Goal: Task Accomplishment & Management: Use online tool/utility

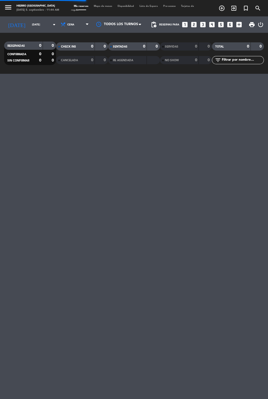
scroll to position [11, 0]
click at [67, 19] on span "Cena" at bounding box center [75, 25] width 33 height 12
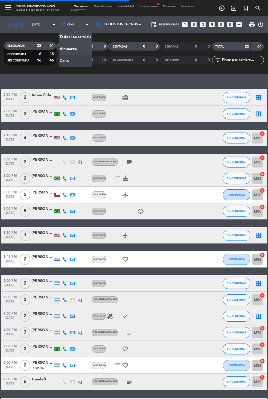
click at [65, 45] on span "CHECK INS" at bounding box center [68, 46] width 15 height 3
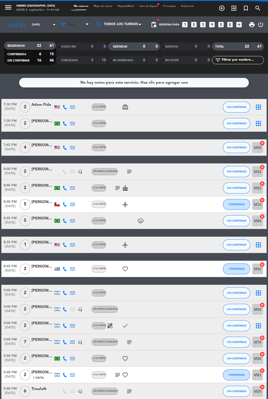
click at [60, 22] on icon at bounding box center [62, 24] width 5 height 5
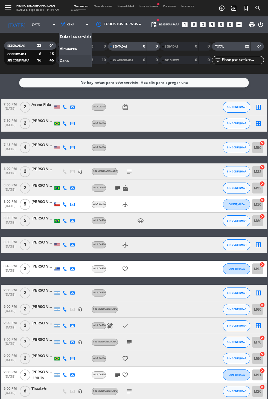
click at [63, 37] on div "menu Hierro [GEOGRAPHIC_DATA] [DATE] 5. septiembre - 11:44 AM Mis reservas Mapa…" at bounding box center [134, 37] width 268 height 74
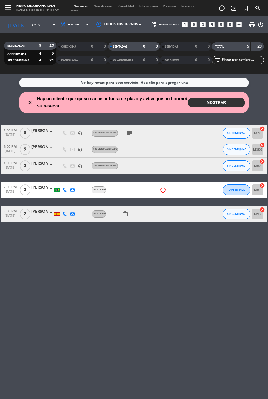
click at [203, 98] on button "MOSTRAR" at bounding box center [216, 103] width 57 height 10
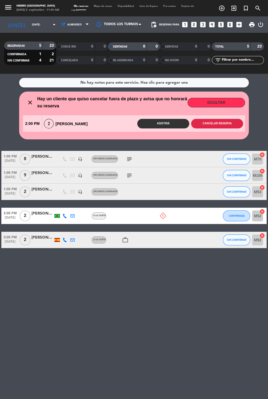
click at [217, 119] on button "Cancelar reserva" at bounding box center [217, 124] width 52 height 10
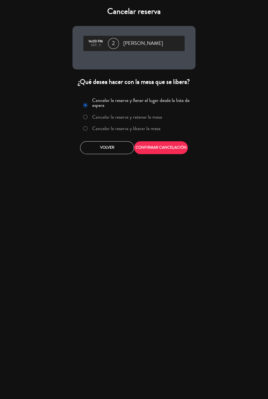
click at [93, 133] on label "Cancelar la reserva y liberar la mesa" at bounding box center [121, 129] width 83 height 10
click at [158, 164] on div "Cancelar reserva 14:00 PM sep., 5 2 [PERSON_NAME] ¿Qué desea hacer con la mesa …" at bounding box center [134, 199] width 268 height 399
click at [148, 153] on button "CONFIRMAR CANCELACIÓN" at bounding box center [161, 147] width 54 height 13
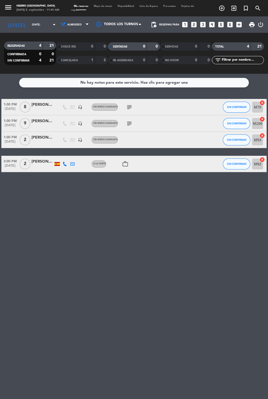
click at [129, 104] on icon "subject" at bounding box center [129, 107] width 7 height 7
click at [136, 198] on div "No hay notas para este servicio. Haz clic para agregar una 1:00 PM [DATE] 8 [PE…" at bounding box center [134, 236] width 268 height 325
click at [128, 120] on icon "subject" at bounding box center [129, 123] width 7 height 7
click at [124, 164] on icon "work_outline" at bounding box center [125, 164] width 7 height 7
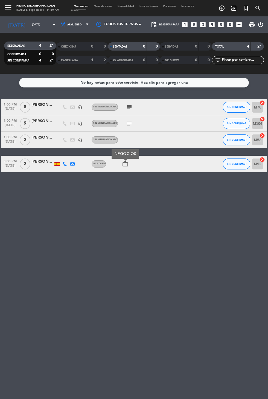
click at [141, 246] on div "No hay notas para este servicio. Haz clic para agregar una 1:00 PM [DATE] 8 [PE…" at bounding box center [134, 236] width 268 height 325
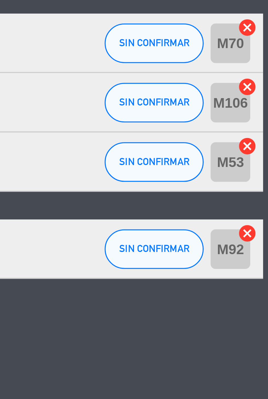
click at [262, 136] on icon "cancel" at bounding box center [261, 135] width 5 height 5
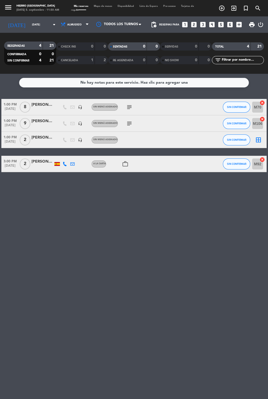
click at [261, 141] on icon "border_all" at bounding box center [258, 140] width 7 height 7
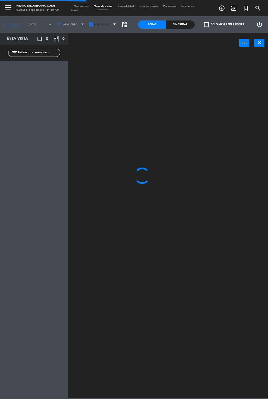
click at [99, 24] on span "Primer Piso" at bounding box center [102, 24] width 16 height 3
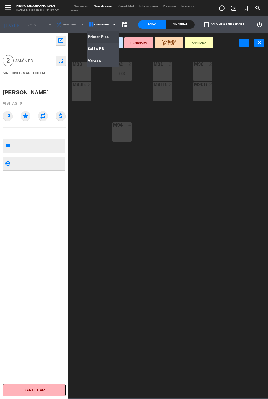
click at [106, 52] on ng-component "menu Hierro [GEOGRAPHIC_DATA] [DATE] 5. septiembre - 11:50 AM Mis reservas Mapa…" at bounding box center [134, 199] width 268 height 398
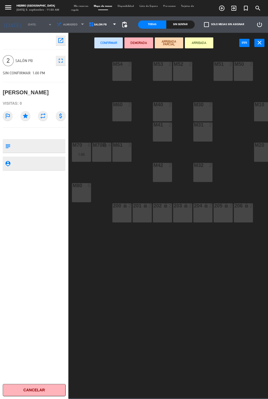
click at [188, 74] on div "M52 2" at bounding box center [182, 71] width 19 height 19
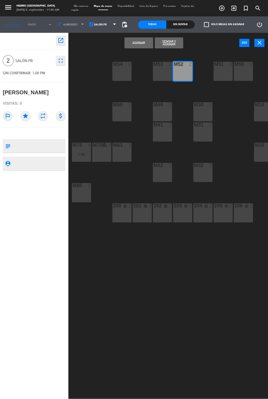
click at [134, 42] on button "Asignar" at bounding box center [138, 42] width 28 height 11
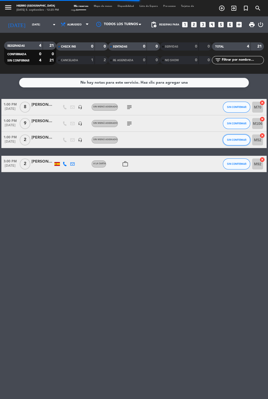
click at [225, 140] on button "SIN CONFIRMAR" at bounding box center [236, 140] width 27 height 11
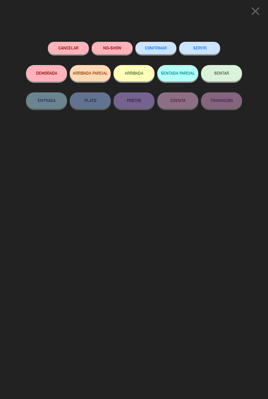
click at [217, 69] on button "SENTAR" at bounding box center [221, 73] width 41 height 16
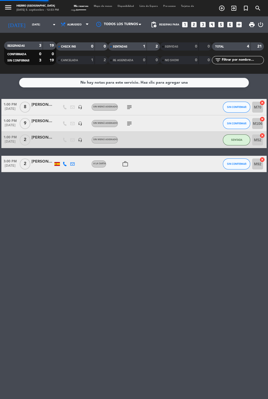
click at [176, 270] on div "No hay notas para este servicio. Haz clic para agregar una 1:00 PM [DATE] 8 [PE…" at bounding box center [134, 236] width 268 height 325
click at [228, 107] on span "SIN CONFIRMAR" at bounding box center [236, 107] width 19 height 3
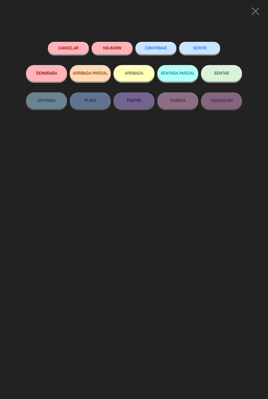
click at [221, 78] on button "SENTAR" at bounding box center [221, 73] width 41 height 16
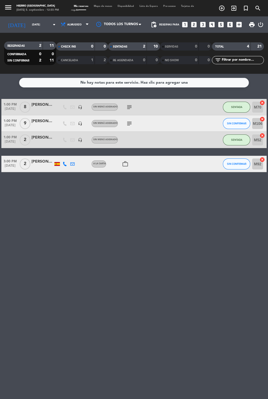
click at [106, 6] on span "Mapa de mesas" at bounding box center [103, 6] width 24 height 2
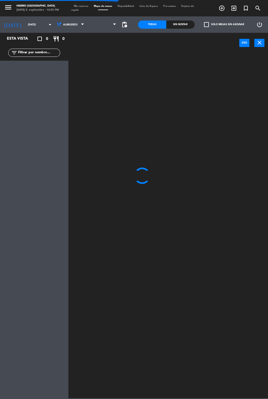
click at [107, 30] on span at bounding box center [103, 25] width 32 height 12
click at [104, 30] on span "Primer Piso" at bounding box center [103, 25] width 32 height 12
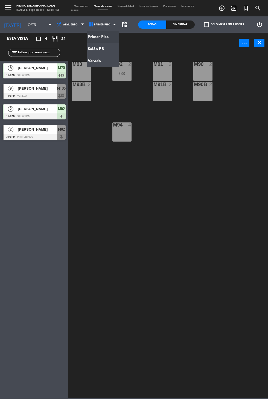
click at [103, 48] on ng-component "menu Hierro [GEOGRAPHIC_DATA] [DATE] 5. septiembre - 12:55 PM Mis reservas Mapa…" at bounding box center [134, 199] width 268 height 398
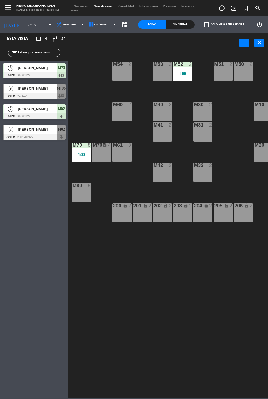
click at [162, 69] on div "M53 2" at bounding box center [162, 71] width 19 height 19
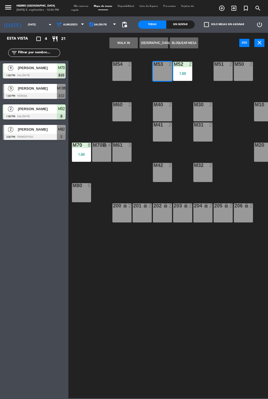
click at [117, 46] on button "WALK IN" at bounding box center [123, 42] width 28 height 11
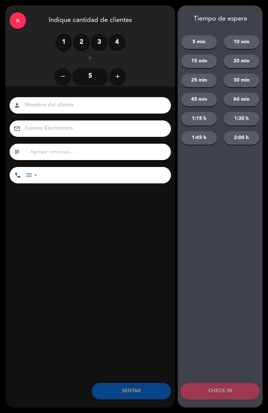
click at [80, 35] on label "2" at bounding box center [81, 42] width 16 height 16
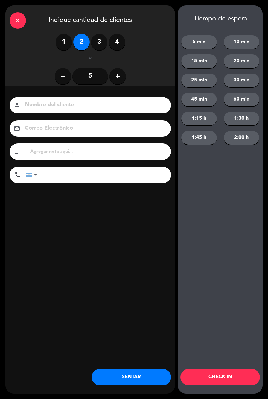
click at [147, 383] on button "SENTAR" at bounding box center [131, 377] width 79 height 16
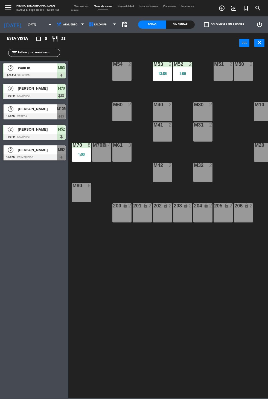
click at [212, 177] on div "M32 2" at bounding box center [202, 172] width 19 height 19
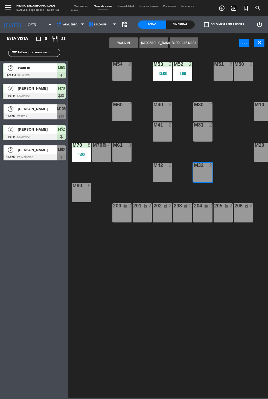
click at [127, 38] on button "WALK IN" at bounding box center [123, 42] width 28 height 11
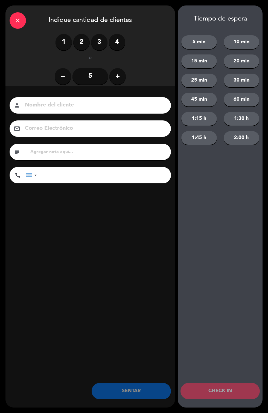
click at [70, 44] on label "1" at bounding box center [64, 42] width 16 height 16
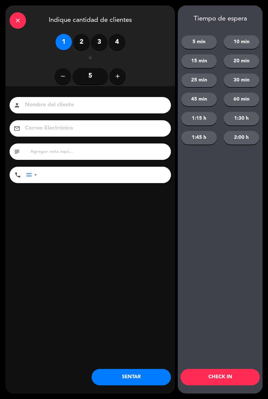
click at [143, 376] on button "SENTAR" at bounding box center [131, 377] width 79 height 16
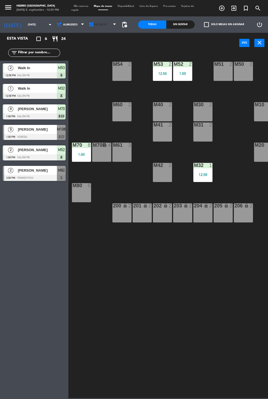
click at [97, 20] on span "Salón PB" at bounding box center [103, 25] width 32 height 12
click at [89, 65] on ng-component "menu Hierro [GEOGRAPHIC_DATA] [DATE] 5. septiembre - 12:59 PM Mis reservas Mapa…" at bounding box center [134, 199] width 268 height 398
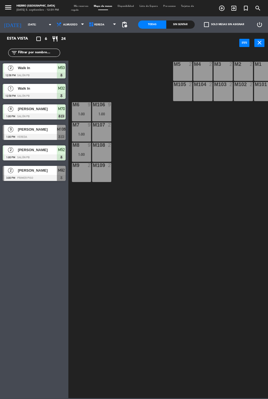
click at [206, 69] on div "M4 2" at bounding box center [202, 71] width 19 height 19
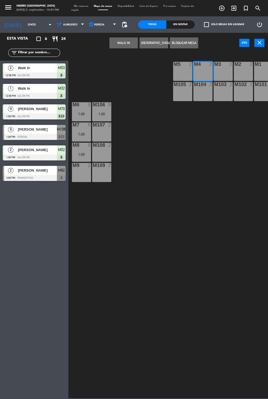
click at [122, 43] on button "WALK IN" at bounding box center [123, 42] width 28 height 11
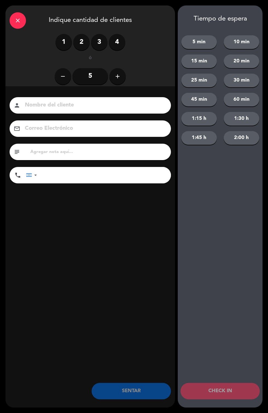
click at [73, 43] on label "2" at bounding box center [81, 42] width 16 height 16
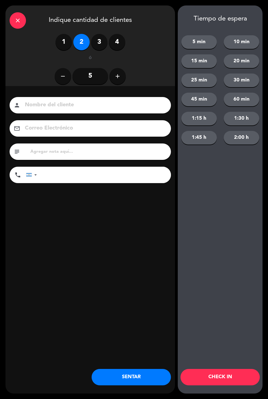
click at [119, 382] on button "SENTAR" at bounding box center [131, 377] width 79 height 16
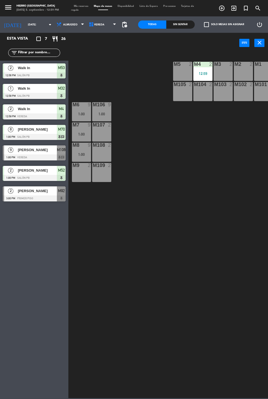
click at [86, 177] on div "M9 2" at bounding box center [81, 172] width 19 height 19
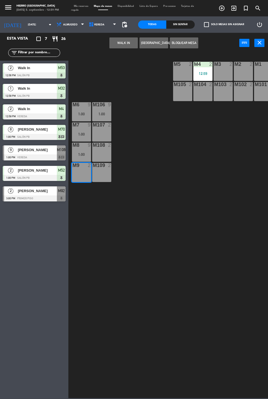
click at [118, 48] on button "WALK IN" at bounding box center [123, 42] width 28 height 11
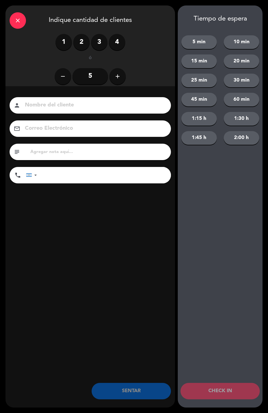
click at [79, 40] on label "2" at bounding box center [81, 42] width 16 height 16
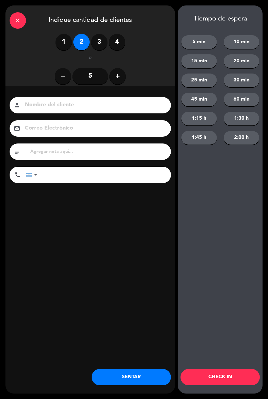
click at [130, 377] on button "SENTAR" at bounding box center [131, 377] width 79 height 16
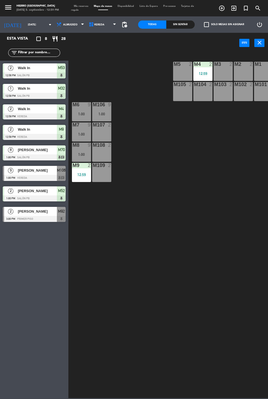
click at [101, 154] on div "M108 2" at bounding box center [101, 152] width 19 height 19
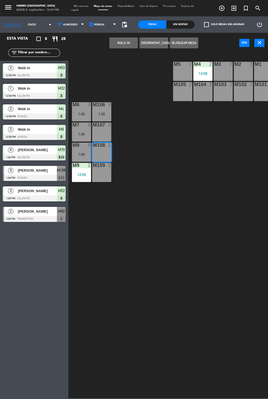
click at [124, 47] on button "WALK IN" at bounding box center [123, 42] width 28 height 11
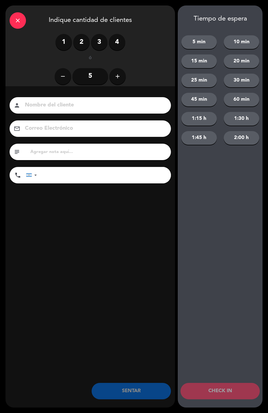
click at [81, 44] on label "2" at bounding box center [81, 42] width 16 height 16
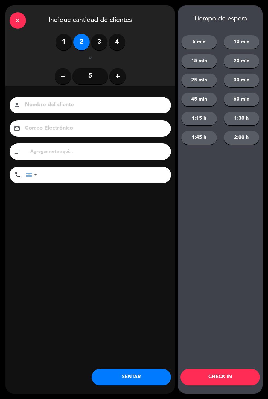
click at [86, 90] on div "Nombre del cliente person Correo Electrónico email subject phone [GEOGRAPHIC_DA…" at bounding box center [90, 149] width 170 height 126
click at [109, 107] on input at bounding box center [93, 105] width 139 height 10
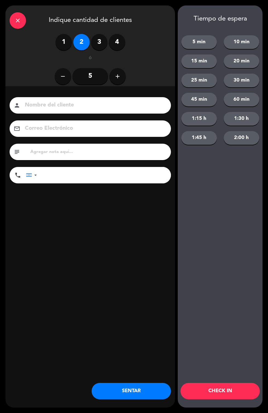
type input "G"
type input "[GEOGRAPHIC_DATA]"
click at [83, 151] on input "text" at bounding box center [98, 152] width 137 height 8
type input "MD"
click at [124, 206] on div "Nombre del cliente person Hotel Ilum Correo Electrónico email subject MD phone …" at bounding box center [90, 149] width 170 height 126
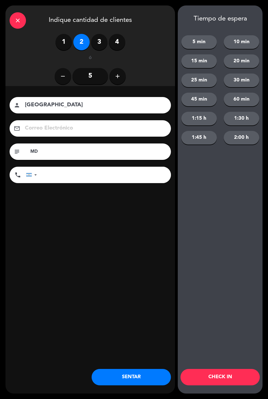
click at [137, 373] on button "SENTAR" at bounding box center [131, 377] width 79 height 16
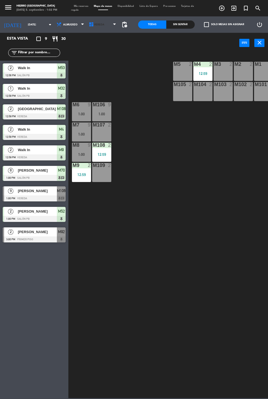
click at [95, 24] on span "Vereda" at bounding box center [99, 24] width 10 height 3
click at [99, 50] on ng-component "menu Hierro [GEOGRAPHIC_DATA] [DATE] 5. septiembre - 1:02 PM Mis reservas Mapa …" at bounding box center [134, 199] width 268 height 398
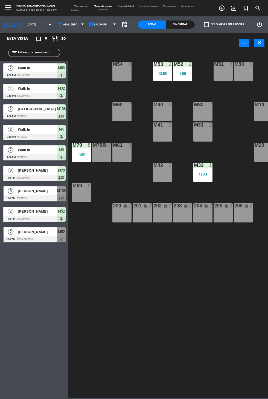
click at [168, 175] on div "M42 2" at bounding box center [162, 172] width 19 height 19
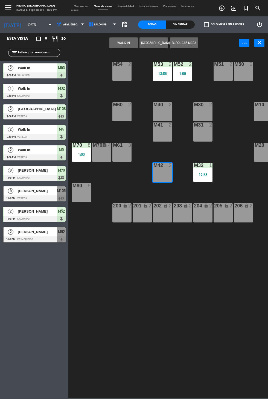
click at [117, 43] on button "WALK IN" at bounding box center [123, 42] width 28 height 11
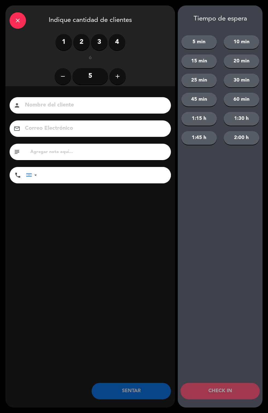
click at [84, 45] on label "2" at bounding box center [81, 42] width 16 height 16
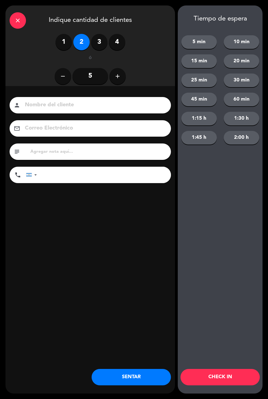
click at [142, 374] on button "SENTAR" at bounding box center [131, 377] width 79 height 16
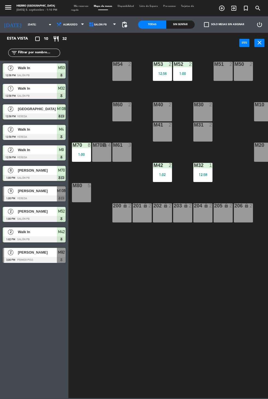
click at [264, 118] on div "M10 6" at bounding box center [263, 111] width 19 height 19
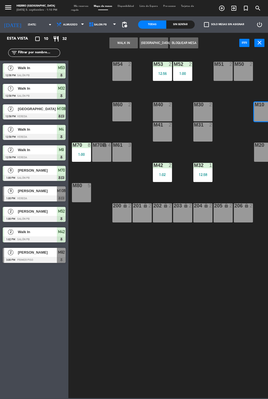
click at [124, 43] on button "WALK IN" at bounding box center [123, 42] width 28 height 11
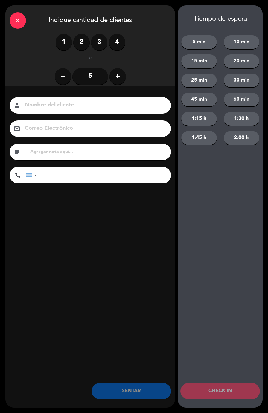
click at [92, 70] on input "5" at bounding box center [90, 76] width 36 height 16
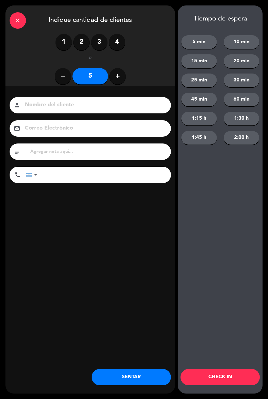
click at [130, 383] on button "SENTAR" at bounding box center [131, 377] width 79 height 16
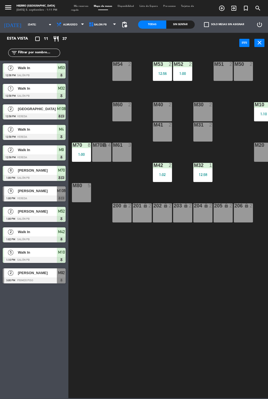
click at [78, 10] on span "Tarjetas de regalo" at bounding box center [132, 8] width 123 height 6
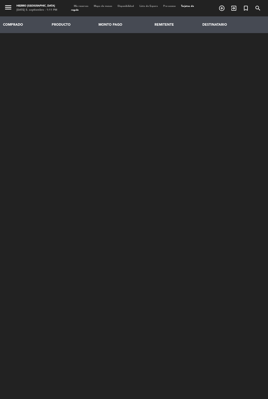
click at [77, 6] on span "Mis reservas" at bounding box center [81, 6] width 20 height 2
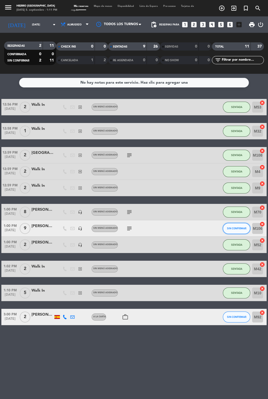
click at [232, 224] on button "SIN CONFIRMAR" at bounding box center [236, 228] width 27 height 11
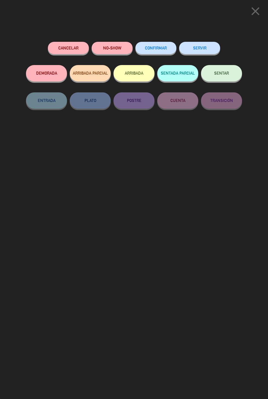
click at [215, 73] on span "SENTAR" at bounding box center [221, 73] width 15 height 5
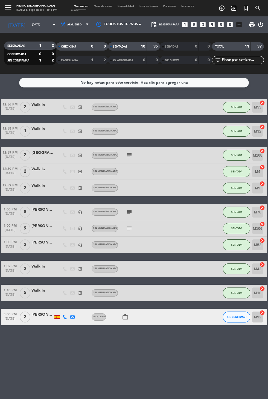
click at [232, 8] on icon "exit_to_app" at bounding box center [233, 8] width 7 height 7
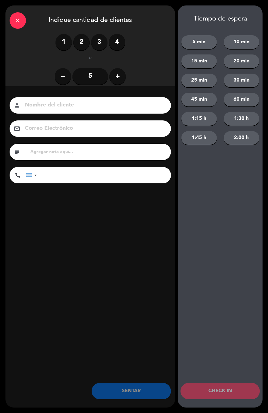
click at [119, 74] on icon "add" at bounding box center [117, 76] width 7 height 7
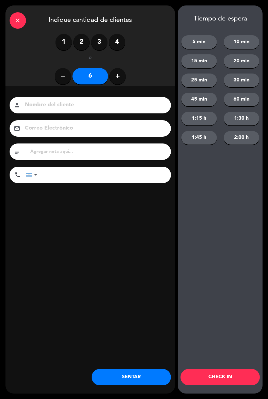
click at [119, 79] on icon "add" at bounding box center [117, 76] width 7 height 7
click at [118, 79] on icon "add" at bounding box center [117, 76] width 7 height 7
click at [124, 80] on button "add" at bounding box center [117, 76] width 16 height 16
click at [122, 74] on button "add" at bounding box center [117, 76] width 16 height 16
click at [63, 74] on icon "remove" at bounding box center [63, 76] width 7 height 7
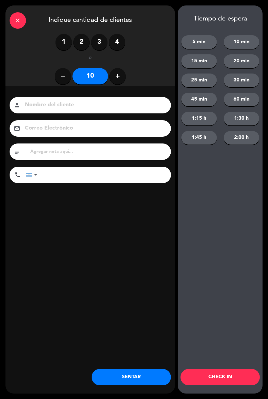
type input "9"
click at [114, 384] on button "SENTAR" at bounding box center [131, 377] width 79 height 16
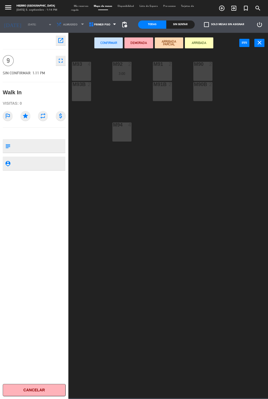
click at [83, 7] on span "Mis reservas" at bounding box center [81, 6] width 20 height 2
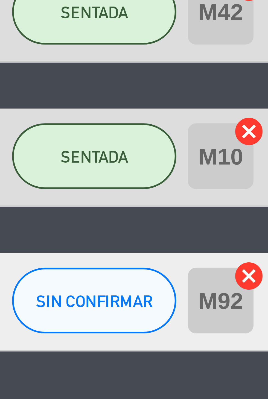
click at [262, 378] on icon "cancel" at bounding box center [261, 378] width 5 height 5
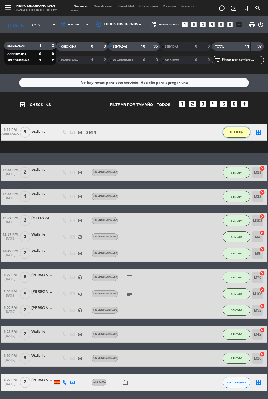
click at [231, 132] on span "EN ESPERA" at bounding box center [237, 132] width 14 height 3
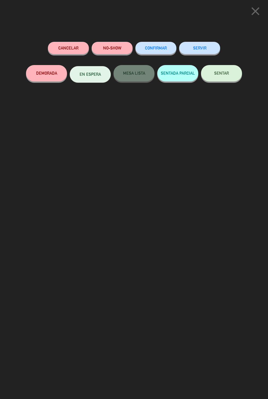
click at [229, 67] on button "SENTAR" at bounding box center [221, 73] width 41 height 16
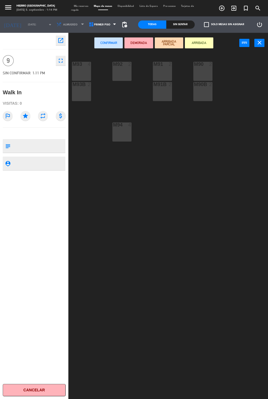
click at [88, 66] on div "4" at bounding box center [89, 64] width 3 height 5
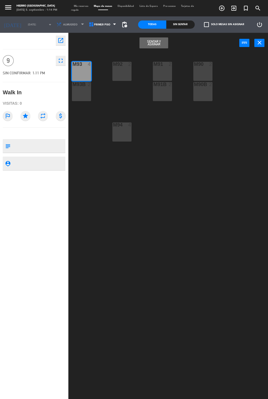
click at [125, 68] on div "M92 2" at bounding box center [121, 71] width 19 height 19
click at [121, 129] on div "M94 4" at bounding box center [121, 131] width 19 height 19
click at [151, 39] on button "Sentar y Asignar" at bounding box center [153, 42] width 28 height 11
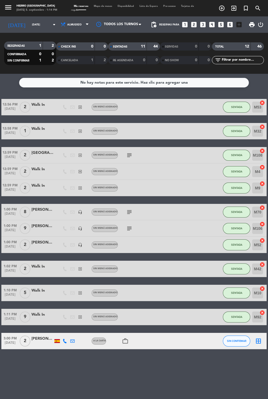
click at [260, 341] on icon "border_all" at bounding box center [258, 341] width 7 height 7
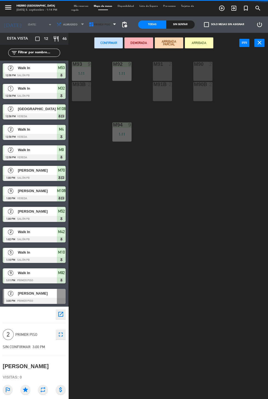
click at [104, 23] on span "Primer Piso" at bounding box center [102, 24] width 16 height 3
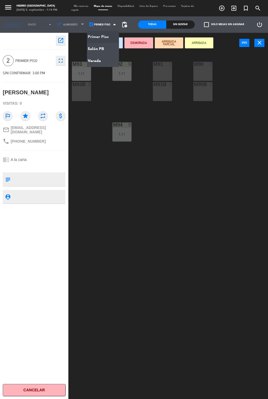
click at [106, 50] on ng-component "menu Hierro [GEOGRAPHIC_DATA] [DATE] 5. septiembre - 1:14 PM Mis reservas Mapa …" at bounding box center [134, 218] width 268 height 436
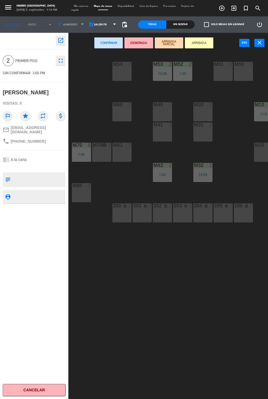
click at [124, 87] on div "M54 2 M53 2 12:56 M52 2 1:00 M51 2 M50 2 M60 2 M40 2 M30 2 M10 5 1:10 M10B lock…" at bounding box center [169, 244] width 197 height 384
click at [117, 80] on div "M54 2" at bounding box center [121, 71] width 19 height 19
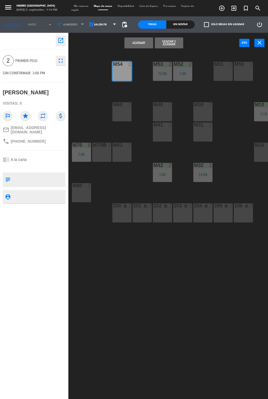
click at [139, 42] on button "Asignar" at bounding box center [138, 42] width 28 height 11
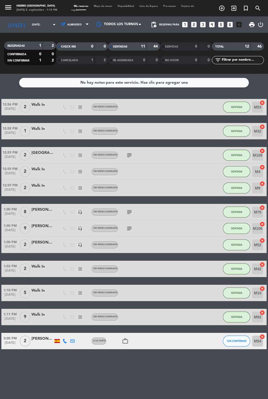
click at [127, 155] on icon "subject" at bounding box center [129, 155] width 7 height 7
click at [192, 24] on icon "looks_two" at bounding box center [193, 24] width 7 height 7
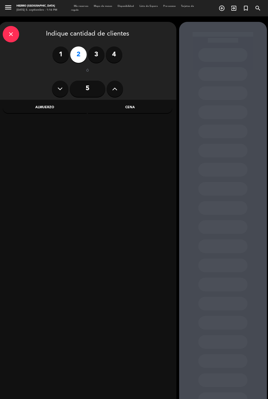
click at [60, 96] on button at bounding box center [60, 89] width 16 height 16
click at [48, 112] on div "Almuerzo" at bounding box center [45, 107] width 84 height 11
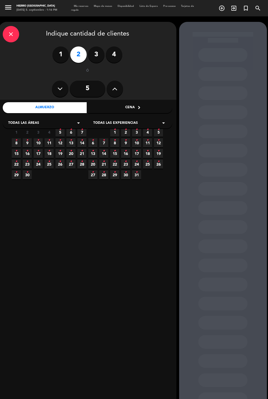
click at [16, 140] on icon "•" at bounding box center [16, 140] width 2 height 9
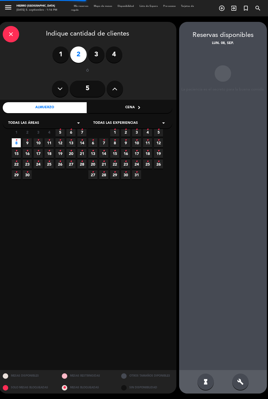
click at [60, 125] on icon "•" at bounding box center [60, 129] width 2 height 9
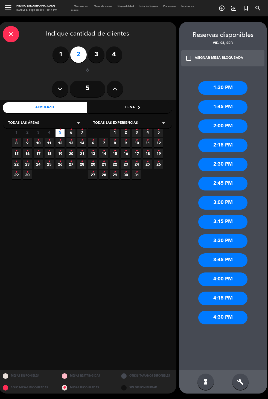
click at [16, 35] on div "close" at bounding box center [11, 34] width 16 height 16
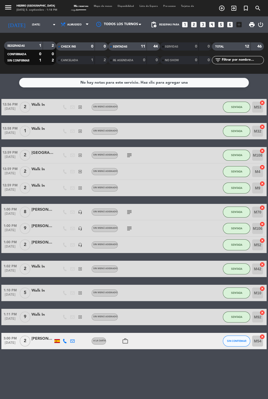
click at [99, 5] on span "Mapa de mesas" at bounding box center [103, 6] width 24 height 2
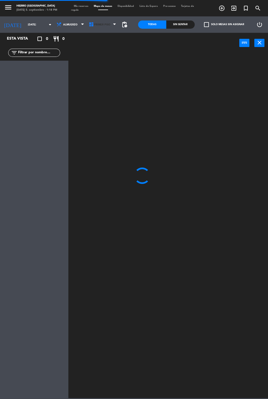
click at [101, 25] on span "Primer Piso" at bounding box center [102, 24] width 16 height 3
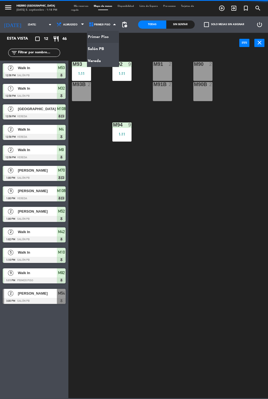
click at [109, 65] on ng-component "menu Hierro [GEOGRAPHIC_DATA] [DATE] 5. septiembre - 1:18 PM Mis reservas Mapa …" at bounding box center [134, 199] width 268 height 398
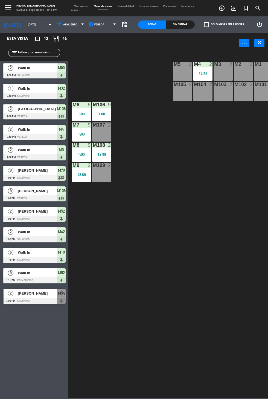
click at [263, 67] on div "M1 2" at bounding box center [263, 64] width 19 height 5
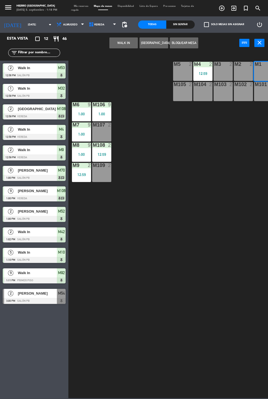
click at [261, 97] on div "M101 2" at bounding box center [263, 91] width 19 height 19
click at [264, 97] on div "M101 2" at bounding box center [263, 91] width 19 height 19
click at [124, 43] on button "WALK IN" at bounding box center [123, 42] width 28 height 11
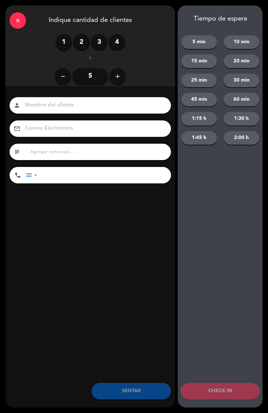
click at [84, 44] on label "2" at bounding box center [81, 42] width 16 height 16
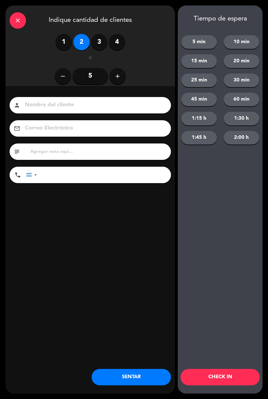
click at [101, 105] on input at bounding box center [93, 105] width 139 height 10
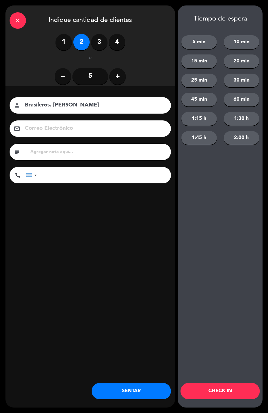
click at [52, 105] on input "Brasileros. [PERSON_NAME]" at bounding box center [93, 105] width 139 height 10
click at [74, 105] on input "[PERSON_NAME]" at bounding box center [93, 105] width 139 height 10
type input "[PERSON_NAME]"
click at [76, 153] on input "text" at bounding box center [98, 152] width 137 height 8
type input "Casa Sur"
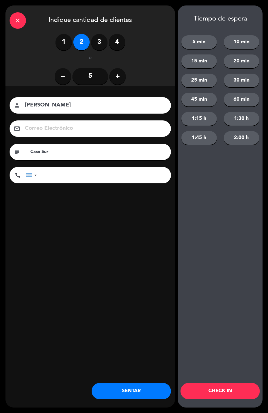
click at [103, 212] on div "Nombre del cliente person [PERSON_NAME] Correo Electrónico email subject Casa S…" at bounding box center [90, 149] width 170 height 126
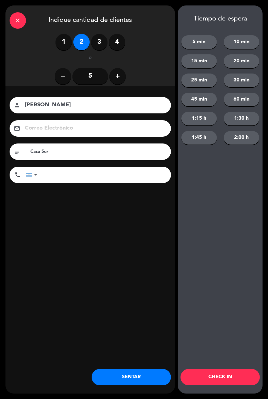
click at [133, 379] on button "SENTAR" at bounding box center [131, 377] width 79 height 16
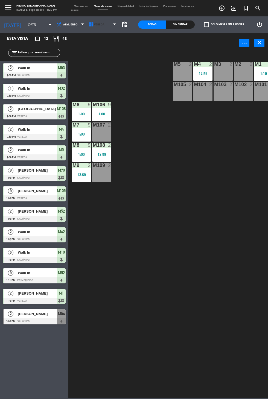
click at [101, 20] on span "Vereda" at bounding box center [103, 25] width 32 height 12
click at [107, 47] on ng-component "menu Hierro [GEOGRAPHIC_DATA] [DATE] 5. septiembre - 1:20 PM Mis reservas Mapa …" at bounding box center [134, 199] width 268 height 398
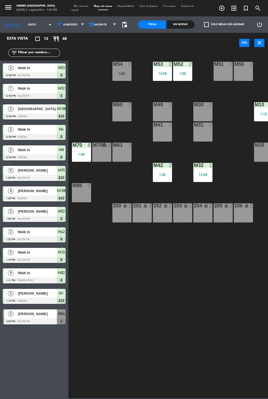
click at [117, 114] on div "M60 2" at bounding box center [121, 111] width 19 height 19
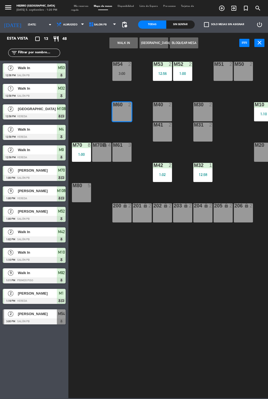
click at [115, 47] on button "WALK IN" at bounding box center [123, 42] width 28 height 11
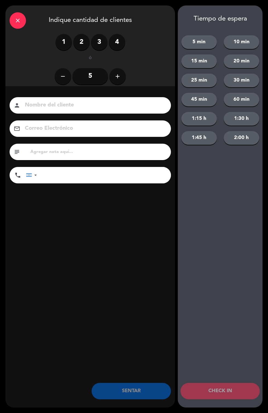
click at [57, 42] on label "1" at bounding box center [64, 42] width 16 height 16
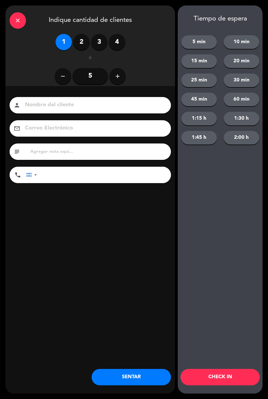
click at [145, 373] on button "SENTAR" at bounding box center [131, 377] width 79 height 16
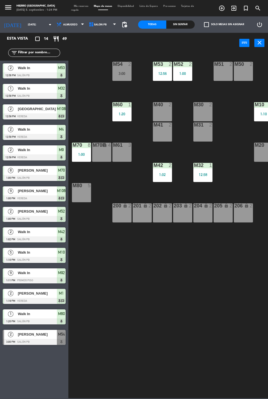
click at [162, 113] on div "M40 2" at bounding box center [162, 111] width 19 height 19
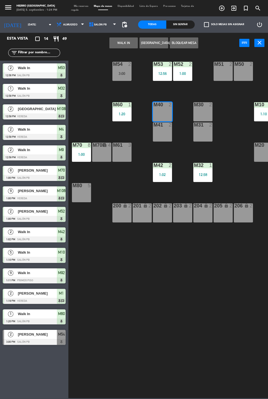
click at [160, 137] on div "M41 2" at bounding box center [162, 131] width 19 height 19
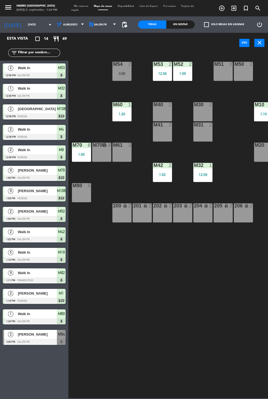
click at [127, 54] on div "M54 2 3:00 M53 2 12:56 M52 2 1:00 M51 2 M50 2 M60 1 1:20 M40 2 M30 2 M10 5 1:10…" at bounding box center [169, 225] width 197 height 346
click at [153, 110] on div "M40 2" at bounding box center [162, 111] width 19 height 19
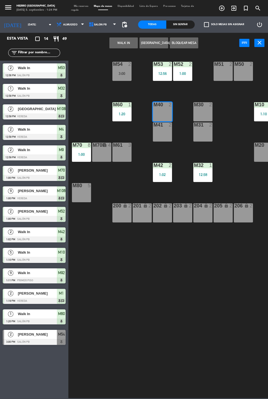
click at [158, 135] on div "M41 2" at bounding box center [162, 131] width 19 height 19
click at [118, 39] on button "WALK IN" at bounding box center [123, 42] width 28 height 11
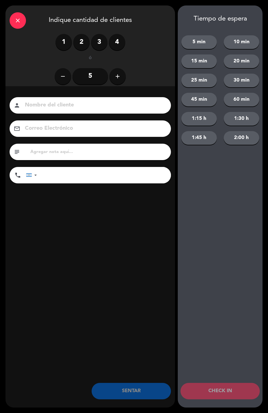
click at [104, 39] on label "3" at bounding box center [99, 42] width 16 height 16
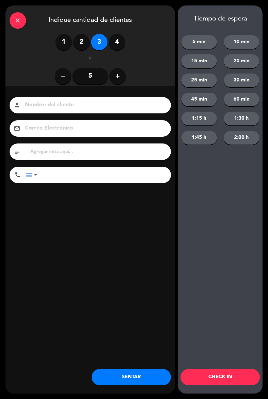
click at [138, 385] on button "SENTAR" at bounding box center [131, 377] width 79 height 16
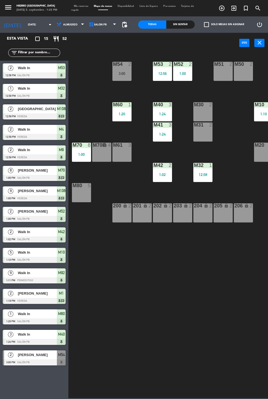
click at [206, 102] on div at bounding box center [202, 104] width 9 height 5
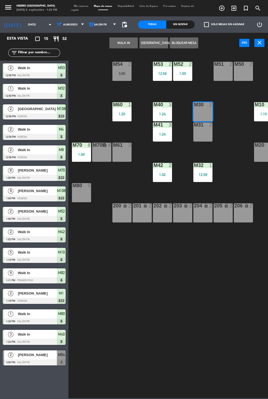
click at [202, 136] on div "m31 2" at bounding box center [202, 131] width 19 height 19
click at [118, 43] on button "WALK IN" at bounding box center [123, 42] width 28 height 11
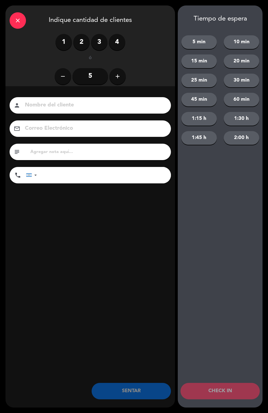
click at [124, 48] on div "1 2 3 4" at bounding box center [91, 42] width 70 height 16
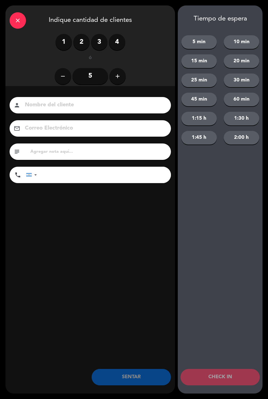
click at [112, 43] on label "4" at bounding box center [117, 42] width 16 height 16
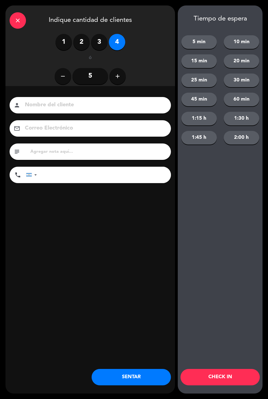
click at [104, 380] on button "SENTAR" at bounding box center [131, 377] width 79 height 16
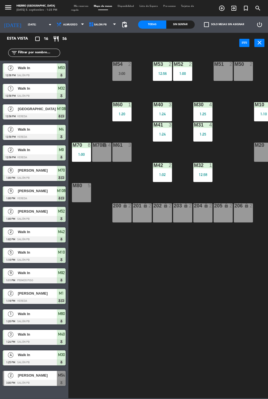
click at [159, 119] on div "M40 3 1:24" at bounding box center [162, 111] width 19 height 19
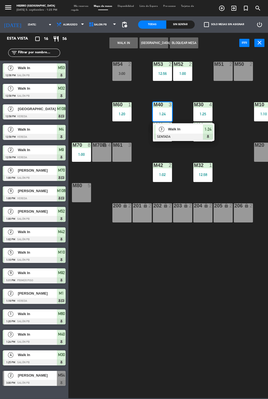
click at [200, 135] on div at bounding box center [183, 137] width 59 height 6
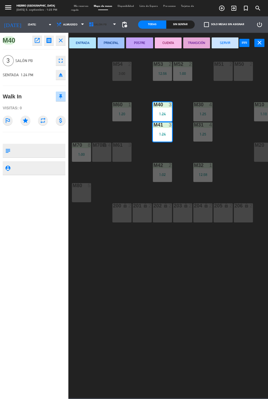
click at [95, 24] on span "Salón PB" at bounding box center [100, 24] width 13 height 3
click at [93, 36] on ng-component "menu Hierro [GEOGRAPHIC_DATA] [DATE] 5. septiembre - 1:25 PM Mis reservas Mapa …" at bounding box center [134, 199] width 268 height 398
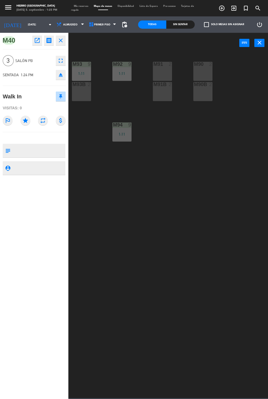
click at [160, 70] on div "M91 2" at bounding box center [162, 71] width 19 height 19
click at [164, 96] on div "M91B 2" at bounding box center [162, 91] width 19 height 19
click at [144, 41] on header "power_input close" at bounding box center [134, 43] width 268 height 21
click at [157, 99] on div "M91B 2" at bounding box center [162, 91] width 19 height 19
click at [146, 39] on button "Mover" at bounding box center [153, 42] width 28 height 11
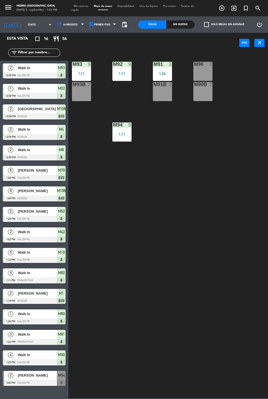
click at [157, 73] on div "1:24" at bounding box center [162, 74] width 19 height 4
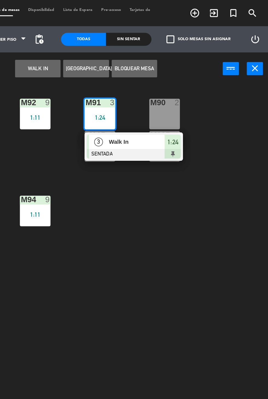
click at [166, 89] on div "3" at bounding box center [162, 88] width 12 height 9
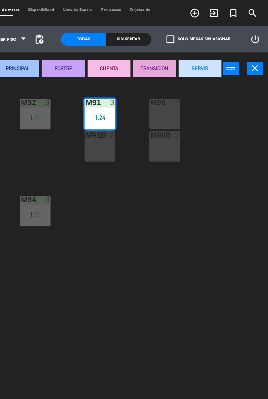
click at [160, 94] on div "M91B 2" at bounding box center [162, 91] width 19 height 19
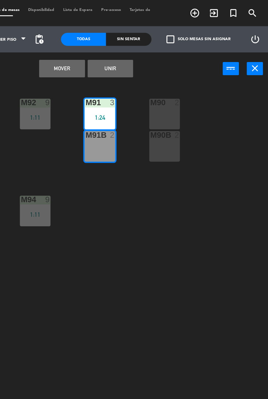
click at [166, 42] on button "Unir" at bounding box center [169, 42] width 28 height 11
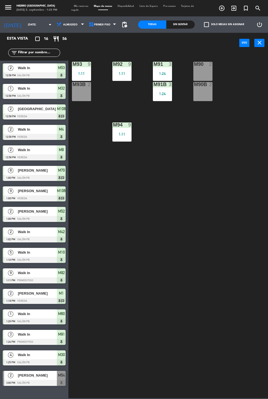
click at [75, 6] on span "Mis reservas" at bounding box center [81, 6] width 20 height 2
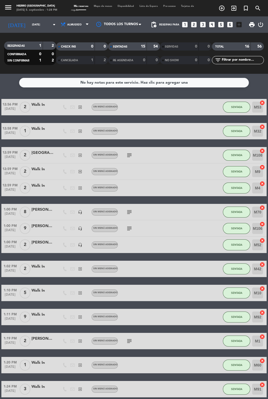
click at [97, 5] on span "Mapa de mesas" at bounding box center [103, 6] width 24 height 2
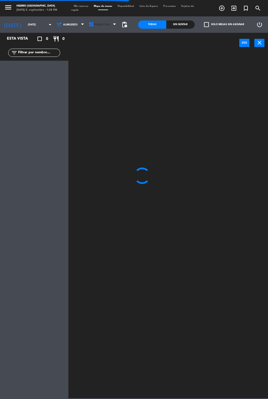
click at [98, 27] on span "Primer Piso" at bounding box center [103, 25] width 32 height 12
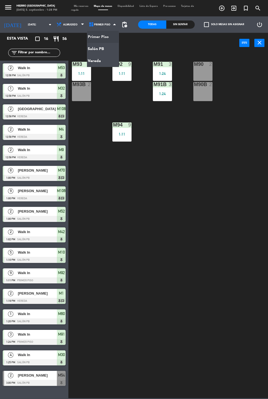
click at [100, 60] on ng-component "menu Hierro [GEOGRAPHIC_DATA] [DATE] 5. septiembre - 1:28 PM Mis reservas Mapa …" at bounding box center [134, 199] width 268 height 398
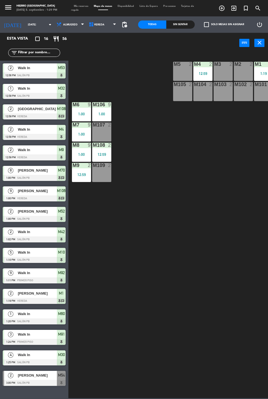
click at [100, 26] on span "Vereda" at bounding box center [103, 25] width 32 height 12
click at [104, 48] on ng-component "menu Hierro [GEOGRAPHIC_DATA] [DATE] 5. septiembre - 1:29 PM Mis reservas Mapa …" at bounding box center [134, 199] width 268 height 398
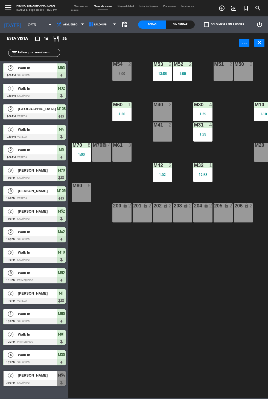
click at [117, 78] on div "M54 2 3:00" at bounding box center [121, 71] width 19 height 19
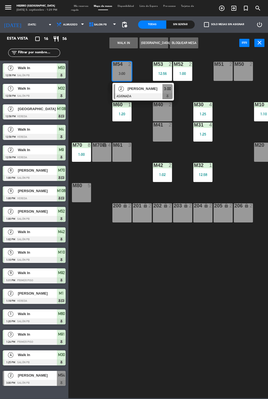
click at [128, 39] on button "WALK IN" at bounding box center [123, 42] width 28 height 11
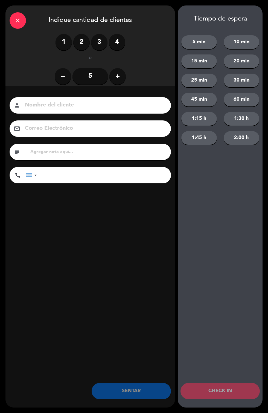
click at [80, 38] on label "2" at bounding box center [81, 42] width 16 height 16
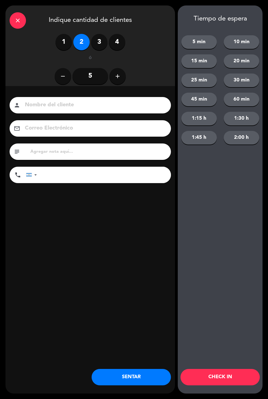
click at [134, 385] on button "SENTAR" at bounding box center [131, 377] width 79 height 16
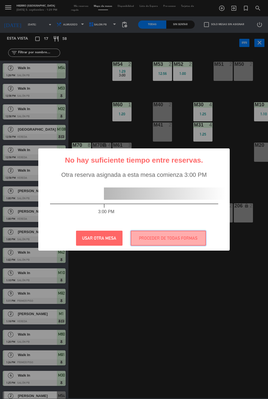
click at [185, 245] on button "PROCEDER DE TODAS FORMAS" at bounding box center [168, 238] width 75 height 15
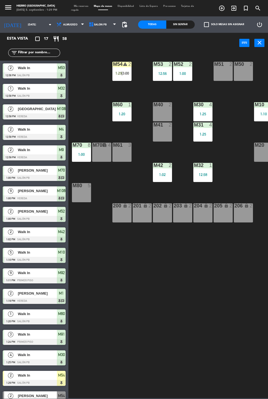
click at [113, 65] on div "M54" at bounding box center [113, 64] width 0 height 5
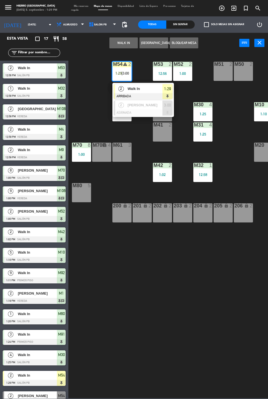
click at [158, 113] on div at bounding box center [143, 113] width 59 height 6
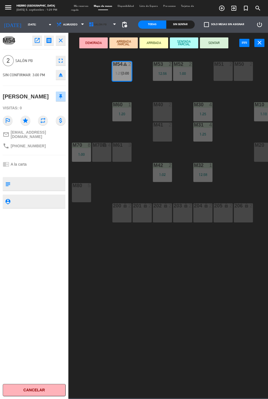
click at [104, 25] on span "Salón PB" at bounding box center [103, 25] width 32 height 12
click at [109, 38] on ng-component "menu Hierro [GEOGRAPHIC_DATA] [DATE] 5. septiembre - 1:29 PM Mis reservas Mapa …" at bounding box center [134, 199] width 268 height 398
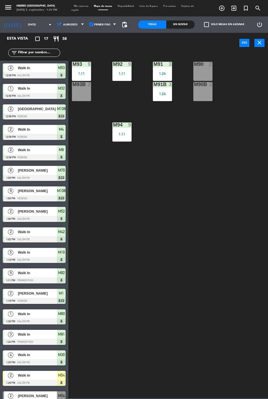
scroll to position [10, 0]
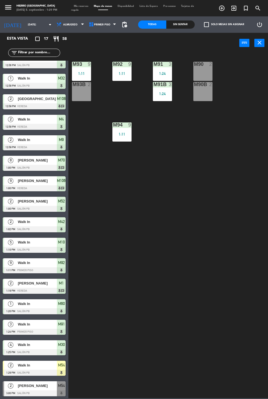
click at [211, 109] on div "M93 9 1:11 M92 9 1:11 M91 3 1:24 M90 2 M93B 2 M91B 3 1:24 M90B 2 M94 9 1:11" at bounding box center [169, 225] width 197 height 346
click at [194, 66] on div "M90" at bounding box center [194, 64] width 0 height 5
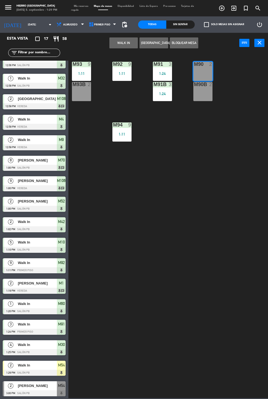
click at [127, 42] on button "WALK IN" at bounding box center [123, 42] width 28 height 11
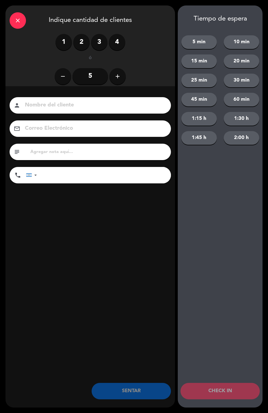
click at [86, 41] on label "2" at bounding box center [81, 42] width 16 height 16
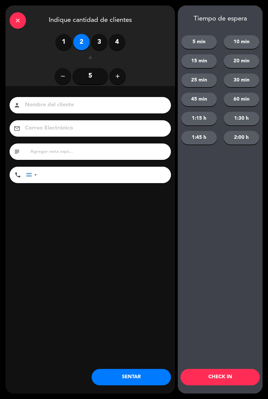
click at [122, 383] on button "SENTAR" at bounding box center [131, 377] width 79 height 16
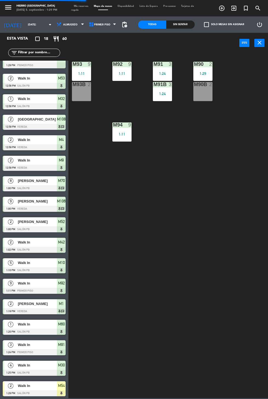
scroll to position [0, 0]
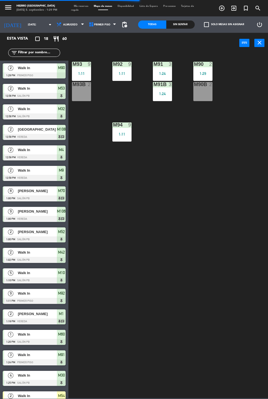
click at [85, 5] on span "Mis reservas" at bounding box center [81, 6] width 20 height 2
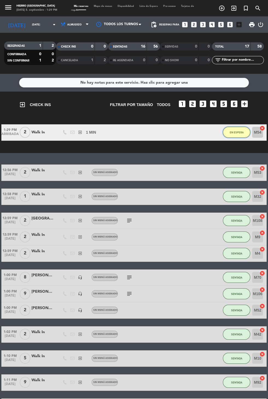
click at [230, 138] on button "EN ESPERA" at bounding box center [236, 132] width 27 height 11
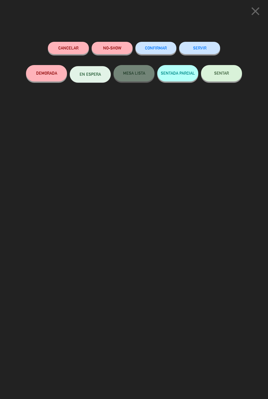
click at [229, 75] on span "SENTAR" at bounding box center [221, 73] width 15 height 5
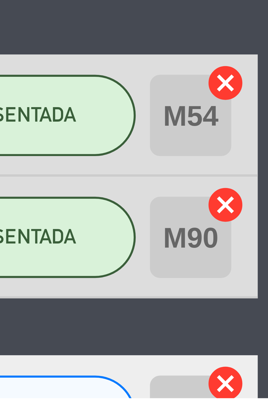
click at [262, 397] on icon "cancel" at bounding box center [261, 397] width 5 height 5
